Goal: Information Seeking & Learning: Learn about a topic

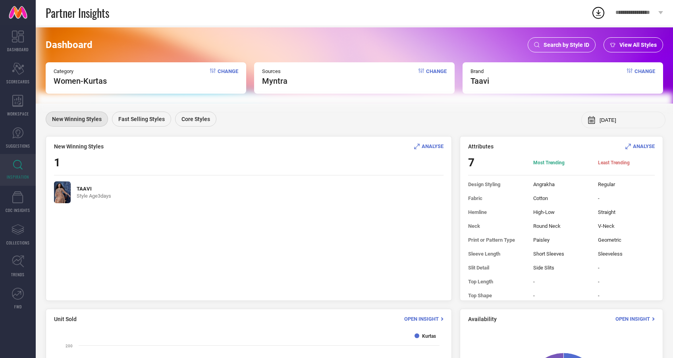
click at [568, 49] on div "Search by Style ID" at bounding box center [562, 44] width 68 height 15
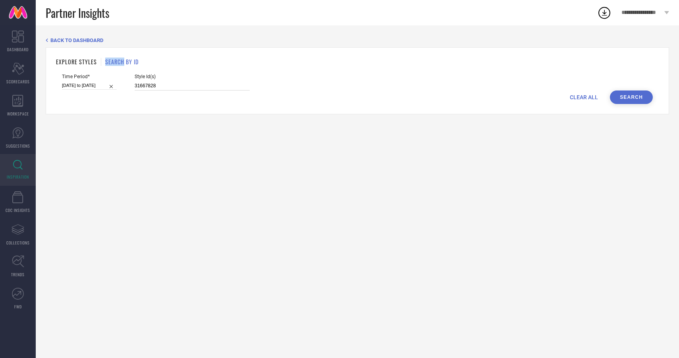
click at [184, 83] on input "31667828" at bounding box center [192, 85] width 115 height 9
drag, startPoint x: 173, startPoint y: 84, endPoint x: 86, endPoint y: 81, distance: 87.4
click at [88, 81] on div "Time Period* 07-09-2025 to 21-09-2025 Style Id(s) 31667828" at bounding box center [357, 82] width 591 height 17
click at [86, 81] on div "Time Period* 07-09-2025 to 21-09-2025" at bounding box center [89, 82] width 55 height 17
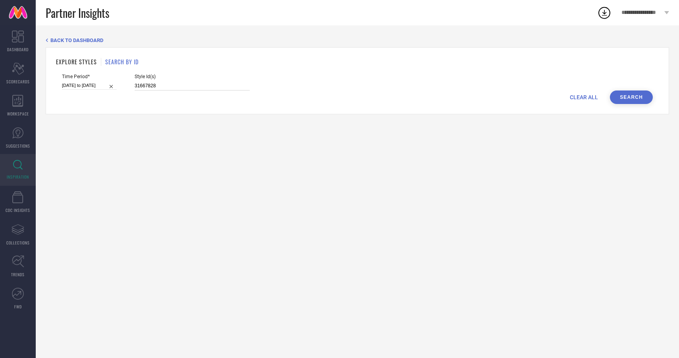
drag, startPoint x: 176, startPoint y: 86, endPoint x: 164, endPoint y: 86, distance: 12.3
click at [176, 86] on input "31667828" at bounding box center [192, 85] width 115 height 9
drag, startPoint x: 164, startPoint y: 86, endPoint x: 95, endPoint y: 84, distance: 69.5
click at [95, 84] on div "Time Period* 07-09-2025 to 21-09-2025 Style Id(s) 31667828" at bounding box center [357, 82] width 591 height 17
paste input "68"
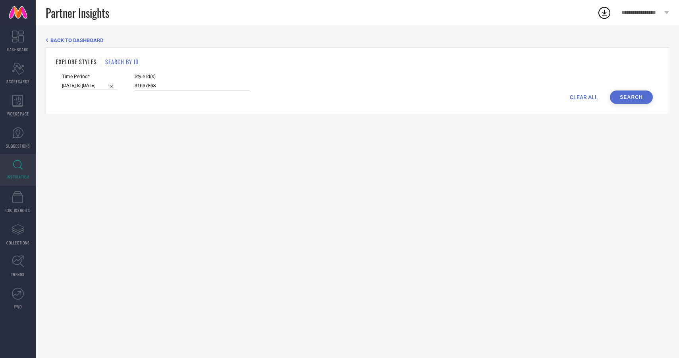
type input "31667868"
click at [627, 96] on button "Search" at bounding box center [631, 98] width 43 height 14
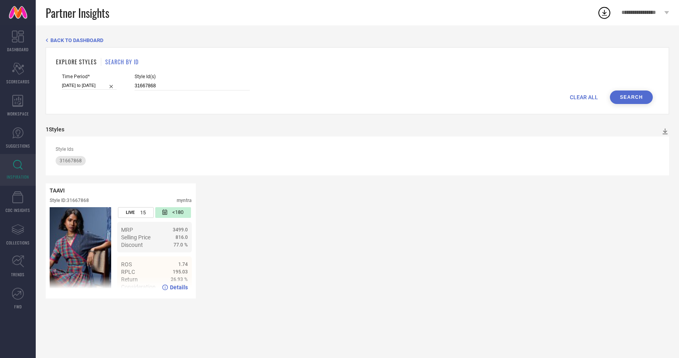
click at [179, 259] on ul "ROS 1.74 RPLC 195.03 Return 26.93 % Consideration 5.52 %" at bounding box center [154, 276] width 75 height 38
click at [183, 286] on span "Details" at bounding box center [179, 287] width 18 height 6
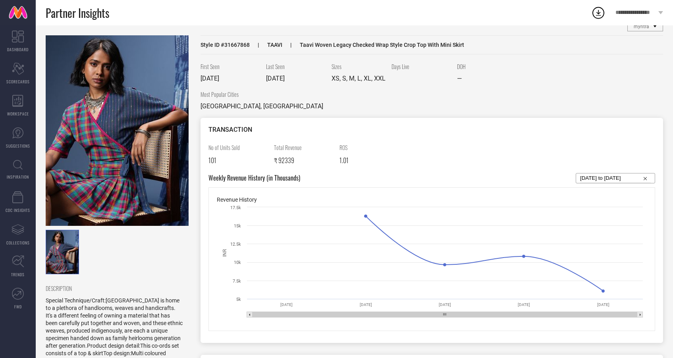
scroll to position [7, 0]
